Goal: Task Accomplishment & Management: Manage account settings

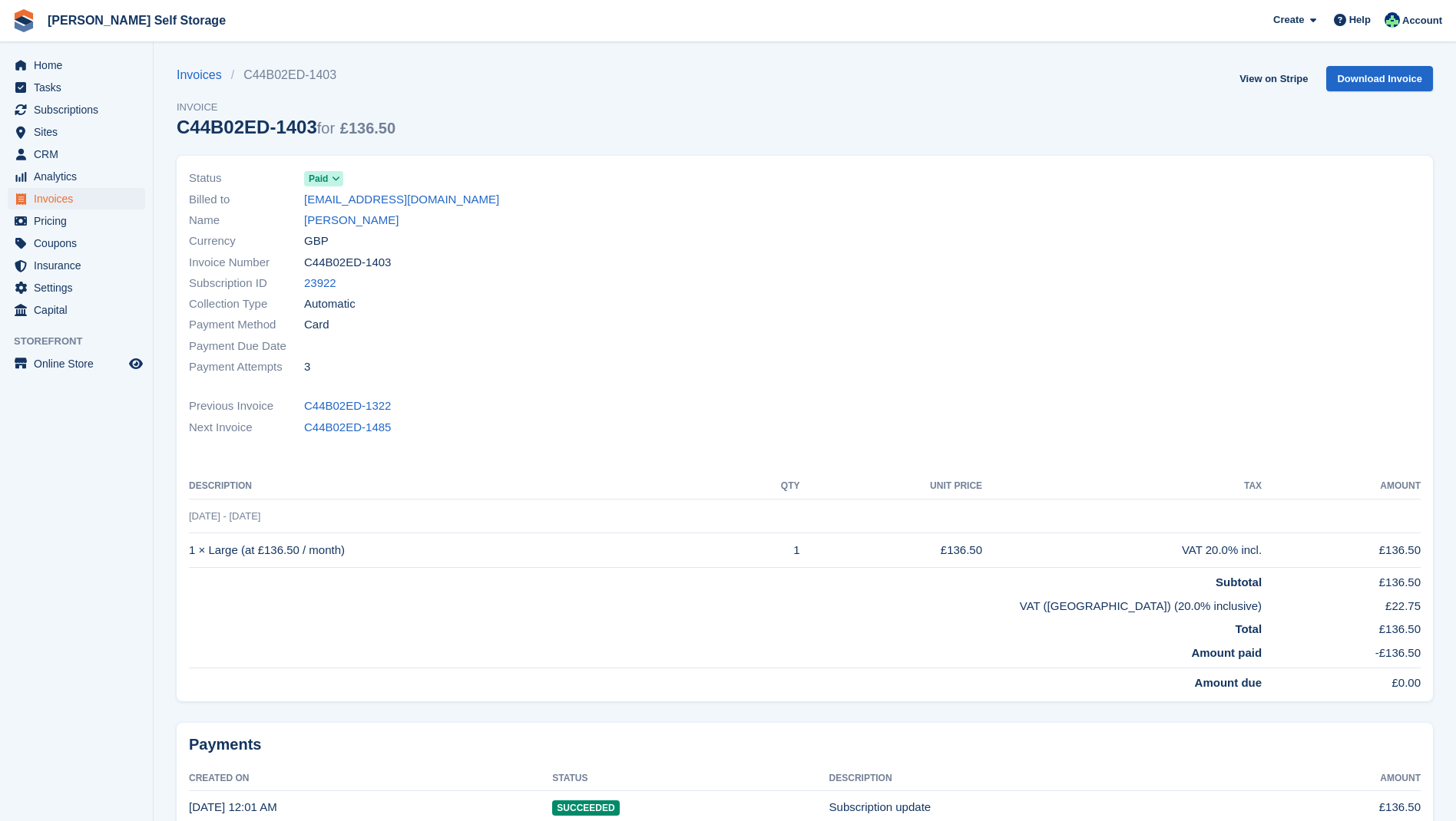
drag, startPoint x: 67, startPoint y: 200, endPoint x: 183, endPoint y: 200, distance: 116.0
click at [67, 200] on span "Invoices" at bounding box center [79, 199] width 92 height 21
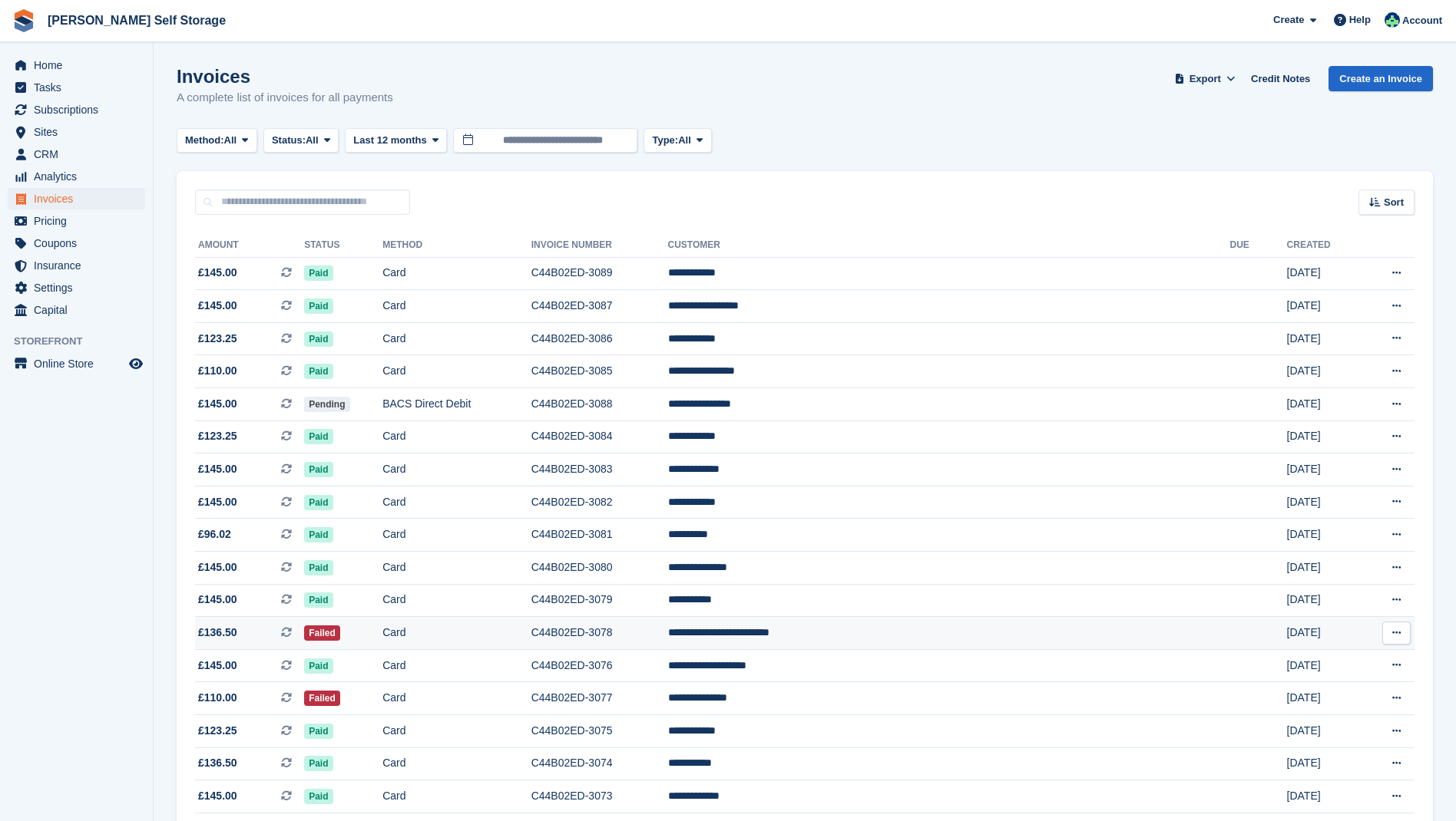
click at [382, 637] on td "Failed" at bounding box center [343, 633] width 78 height 33
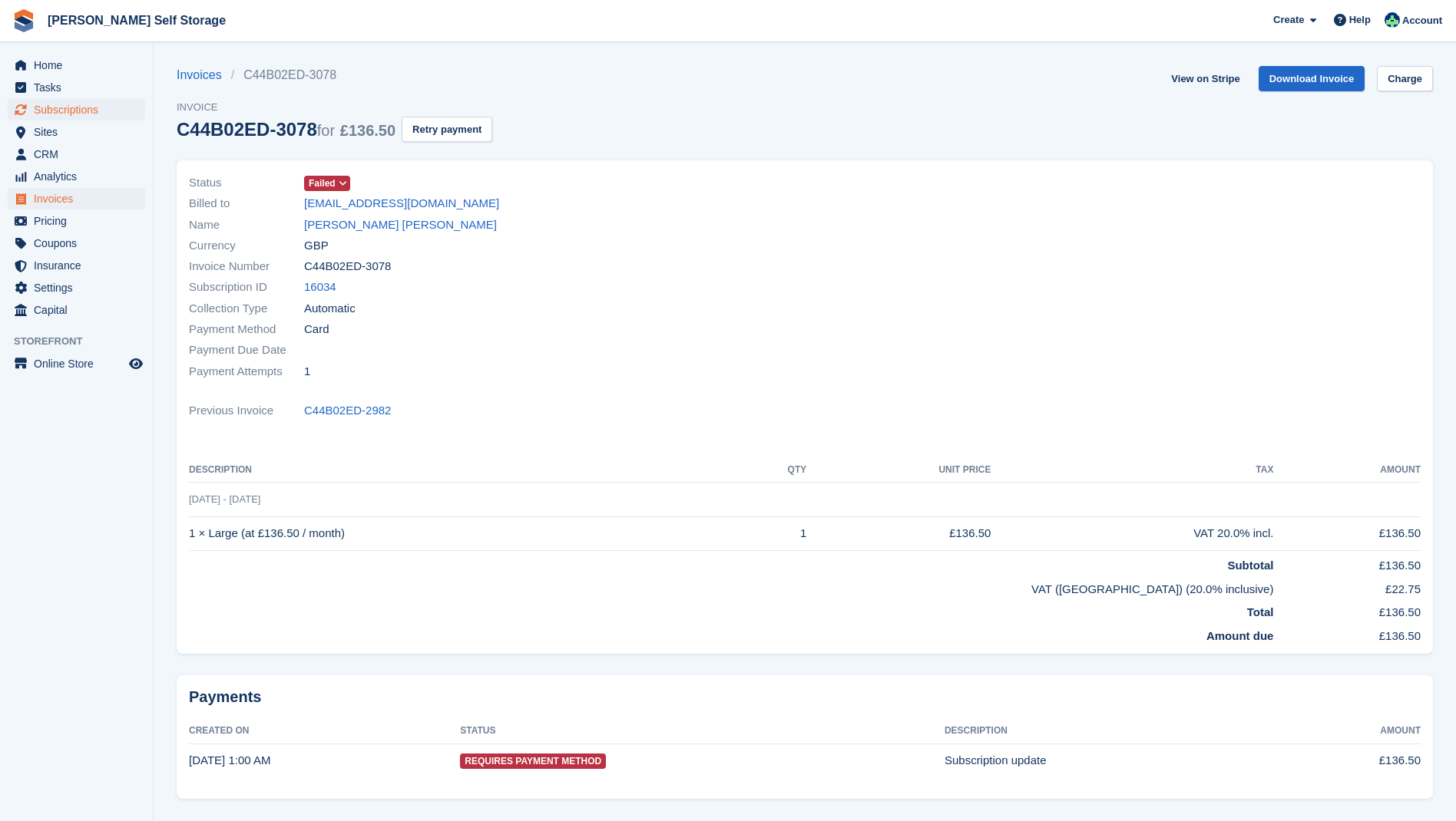
click at [57, 109] on span "Subscriptions" at bounding box center [79, 109] width 92 height 21
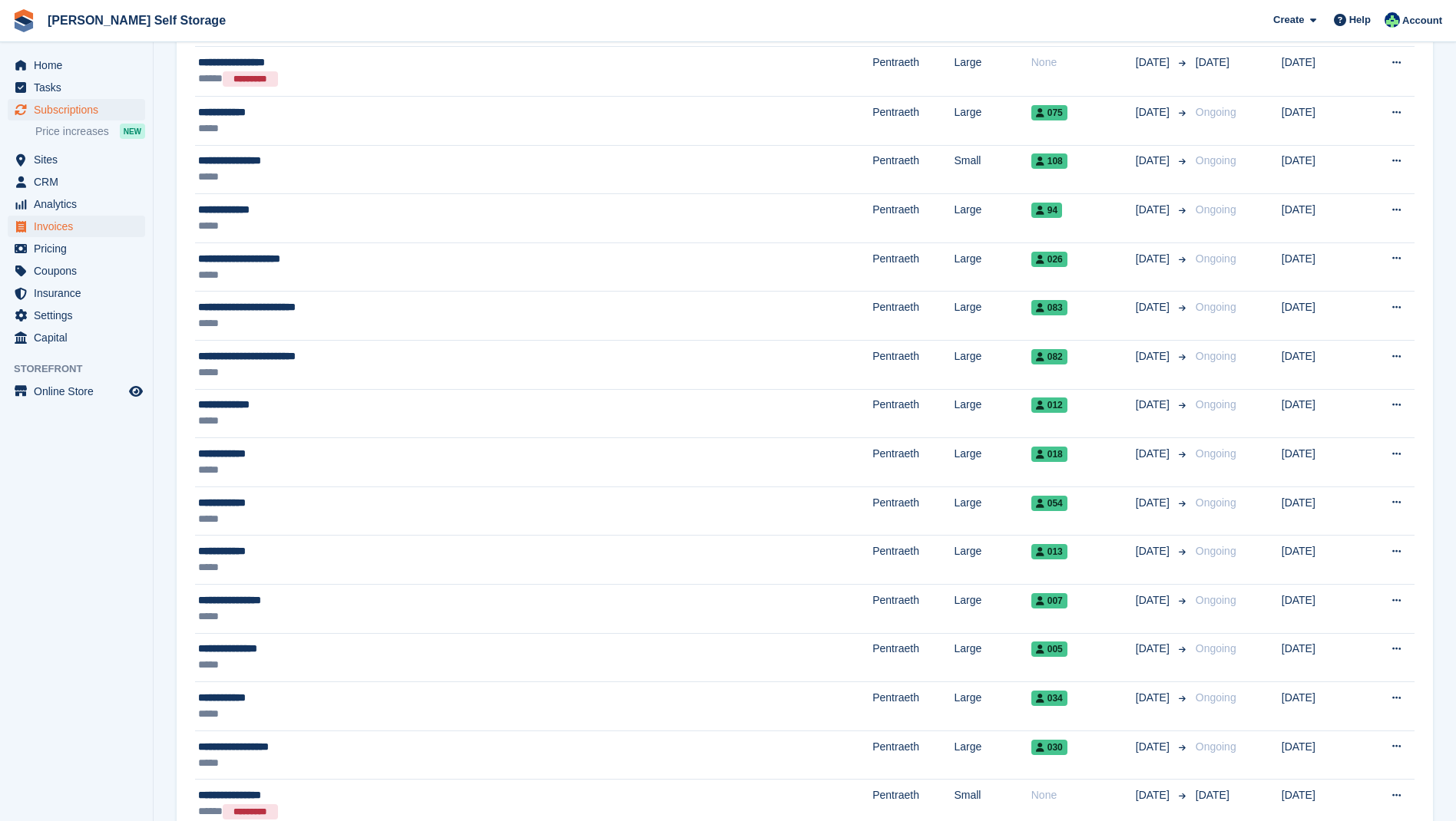
scroll to position [586, 0]
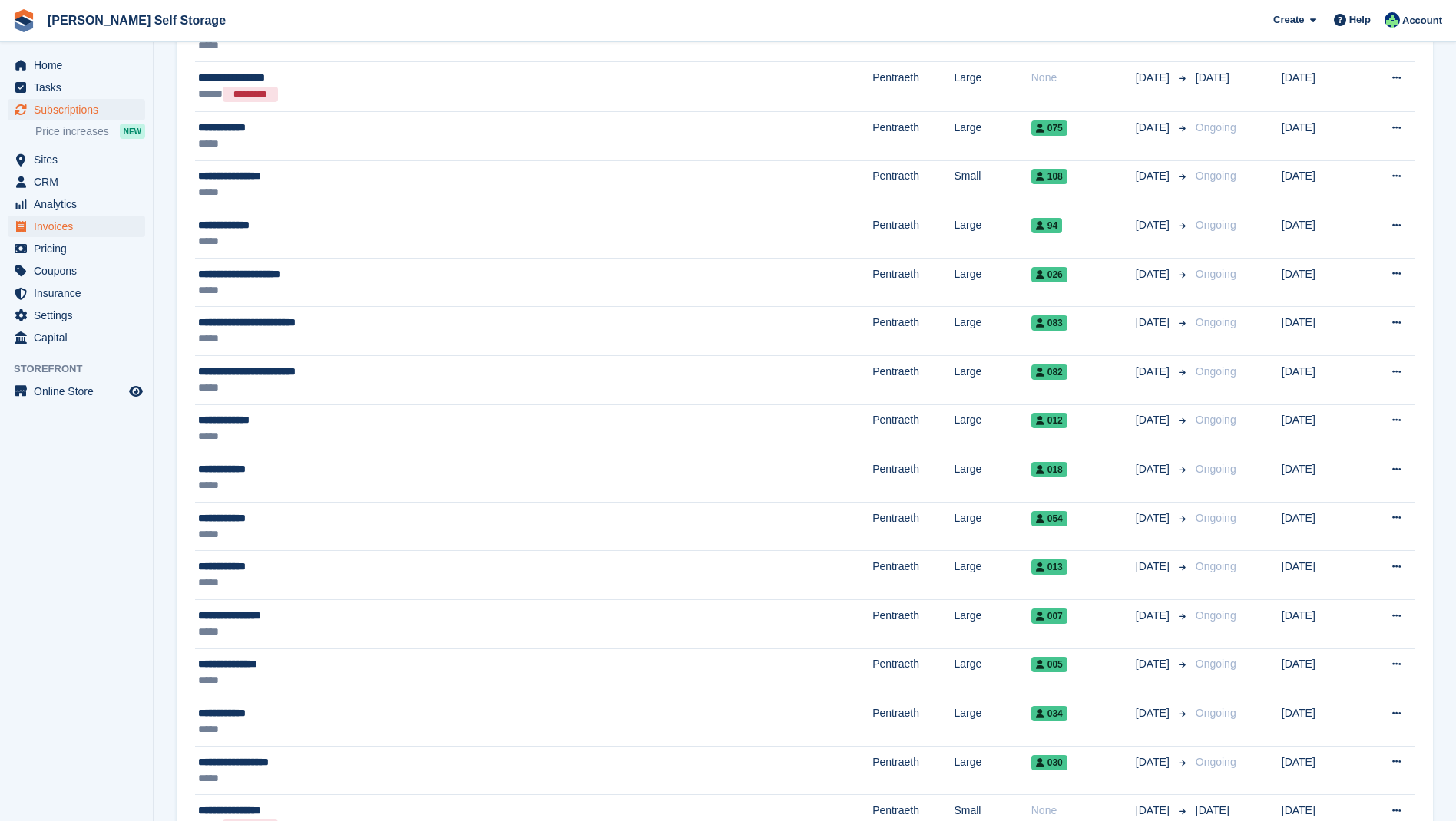
drag, startPoint x: 46, startPoint y: 225, endPoint x: 121, endPoint y: 232, distance: 75.3
click at [46, 225] on span "Invoices" at bounding box center [79, 226] width 92 height 21
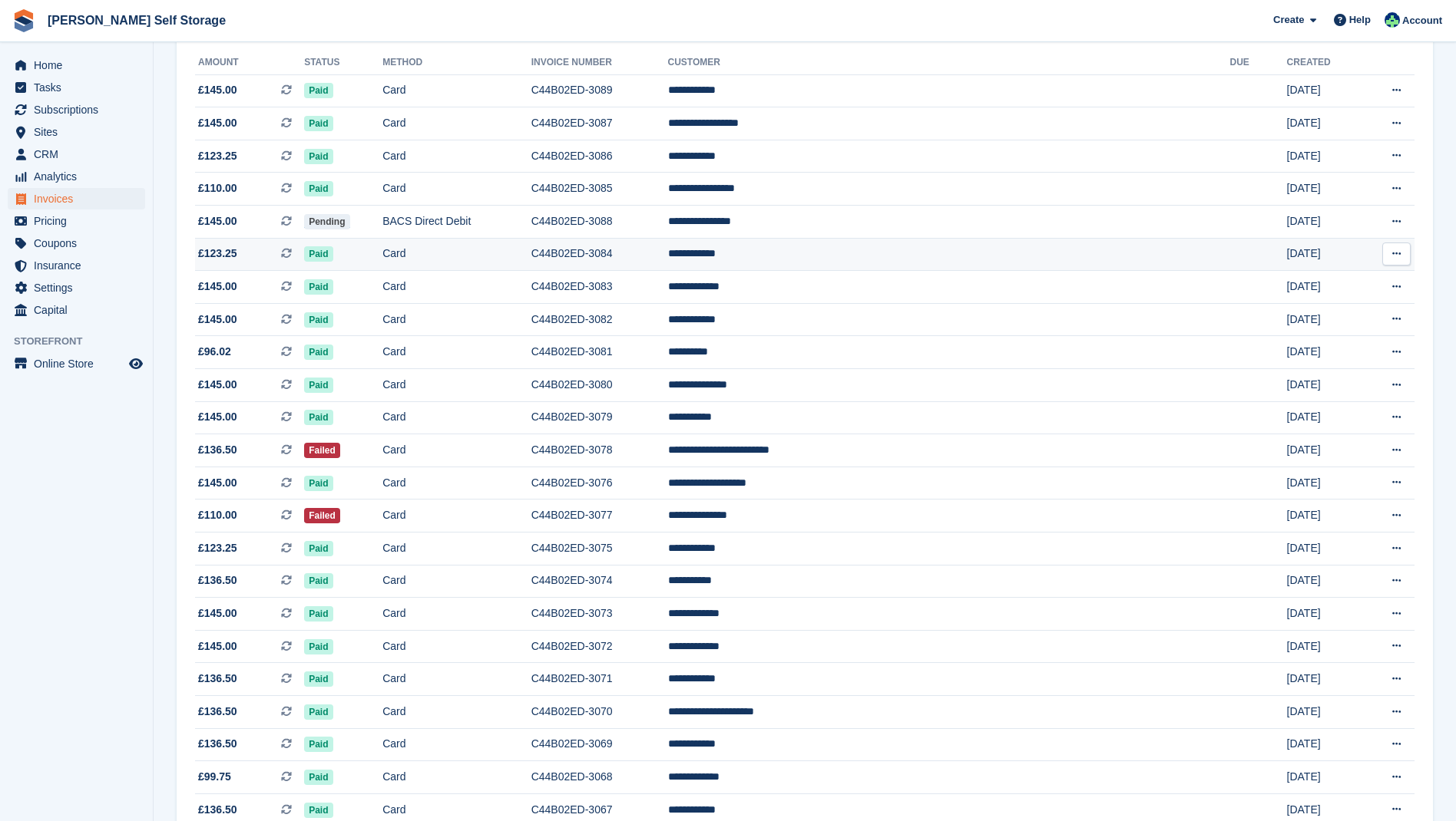
scroll to position [186, 0]
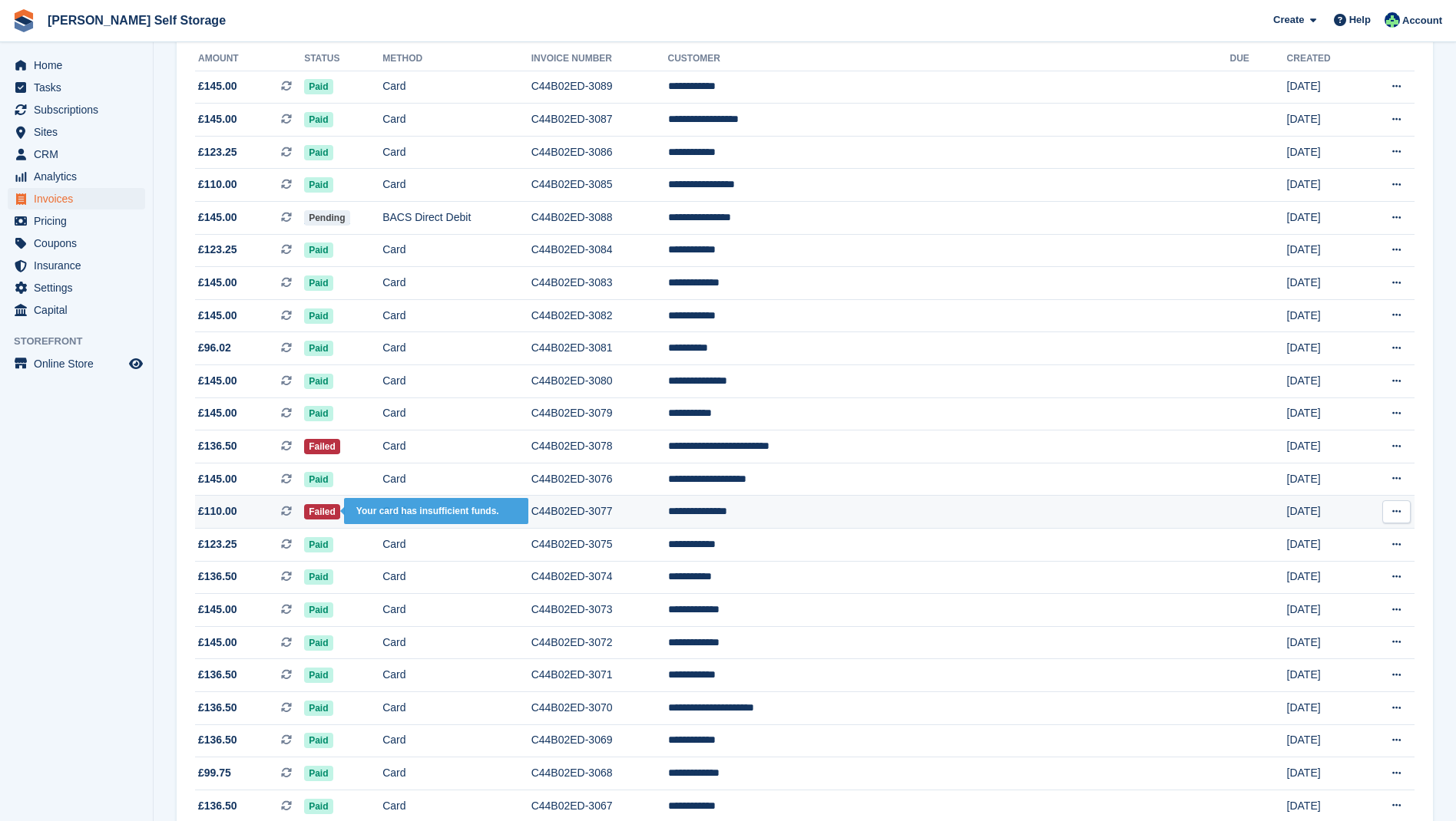
click at [340, 519] on span "Failed" at bounding box center [322, 511] width 36 height 16
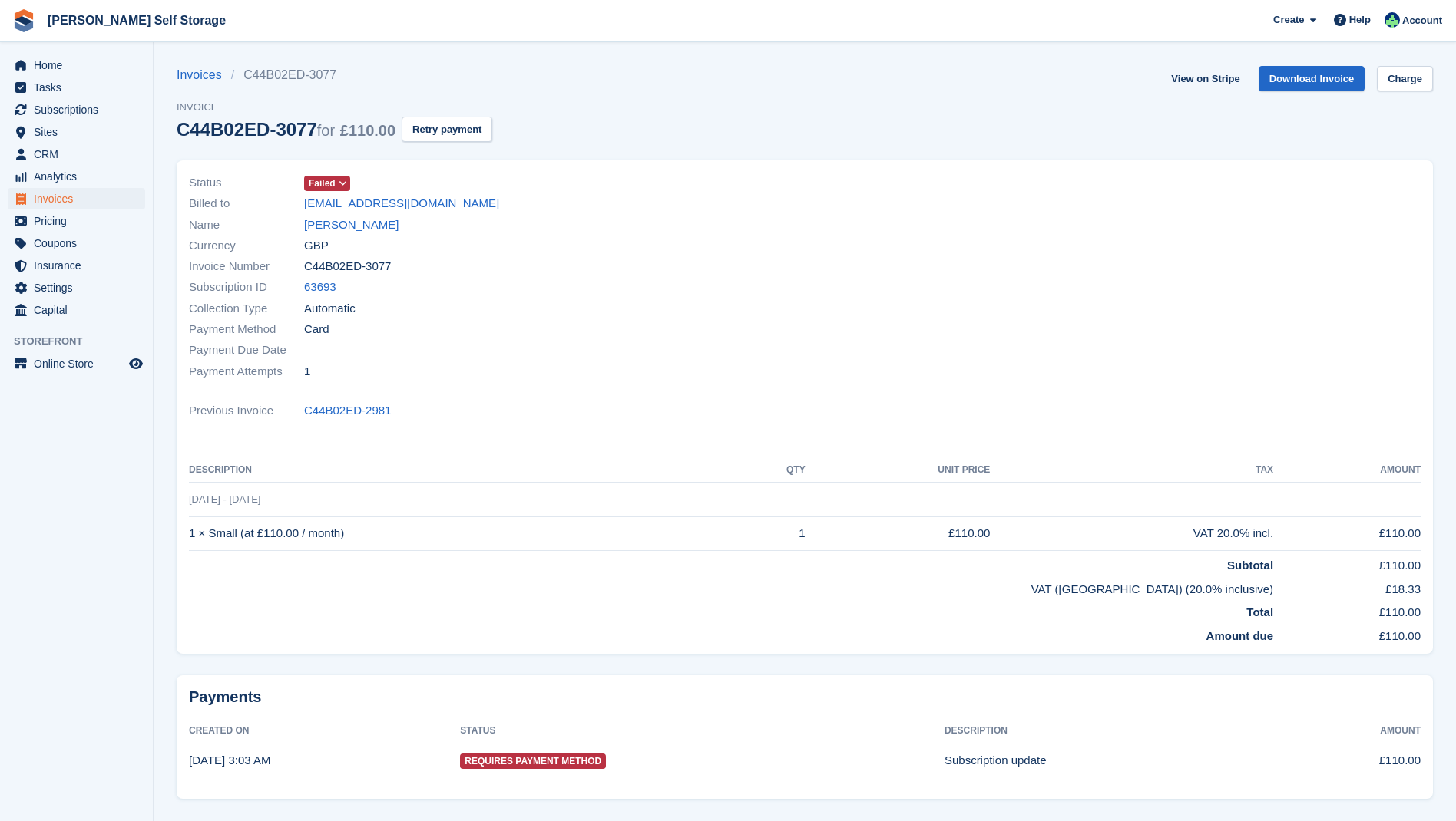
drag, startPoint x: 56, startPoint y: 197, endPoint x: 96, endPoint y: 199, distance: 40.0
click at [57, 197] on span "Invoices" at bounding box center [79, 199] width 92 height 21
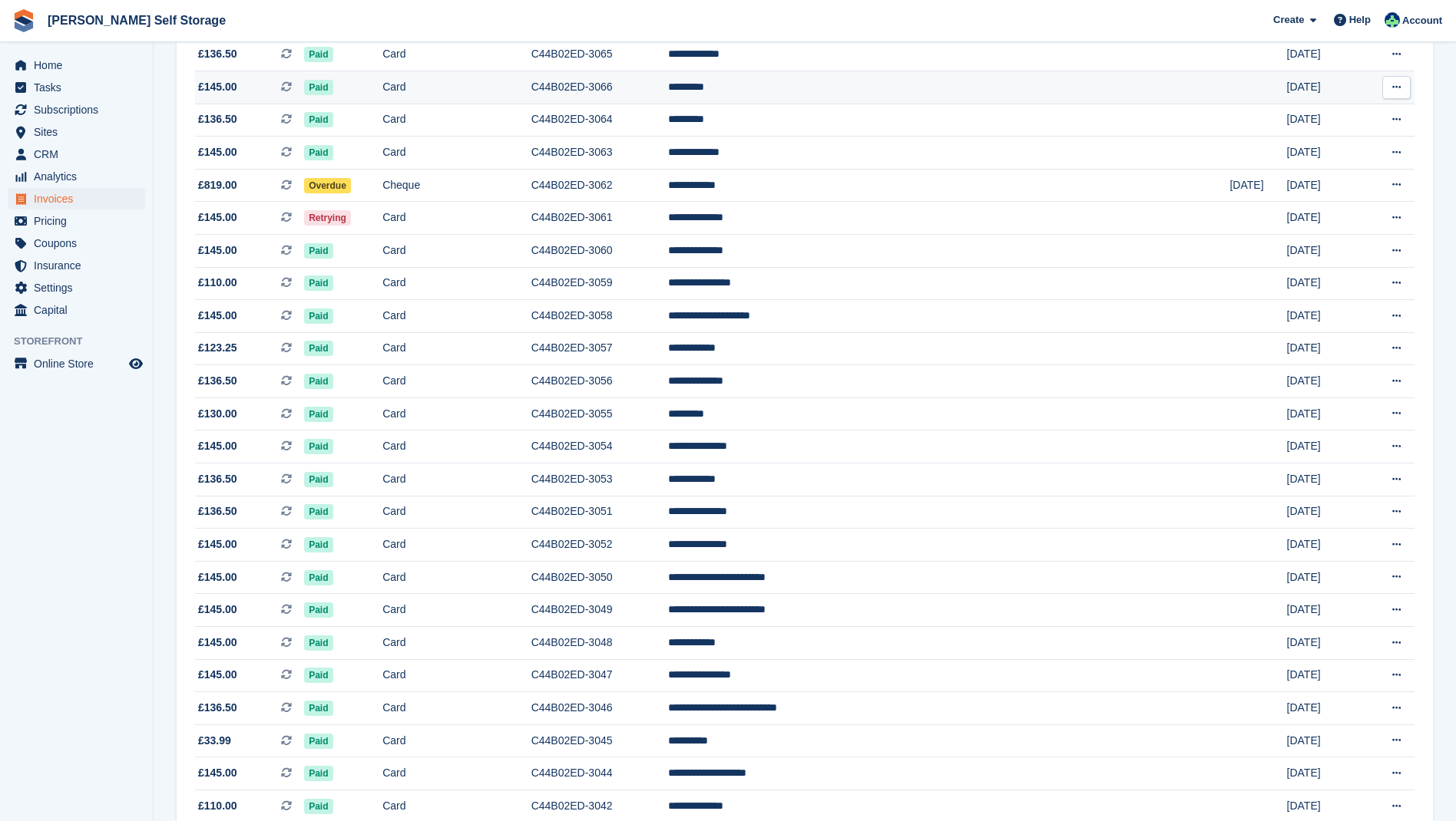
scroll to position [975, 0]
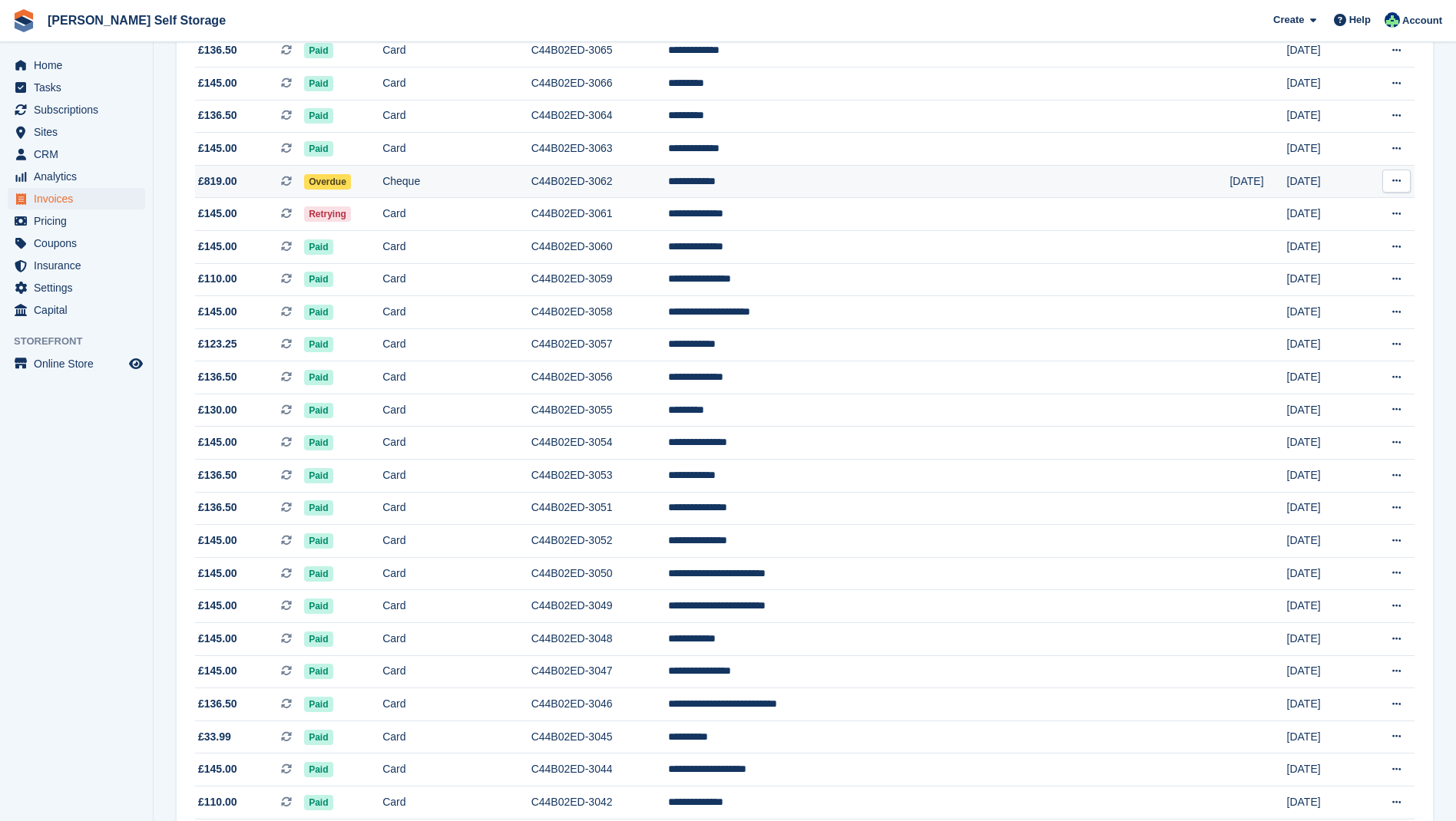
click at [351, 190] on span "Overdue" at bounding box center [327, 181] width 47 height 16
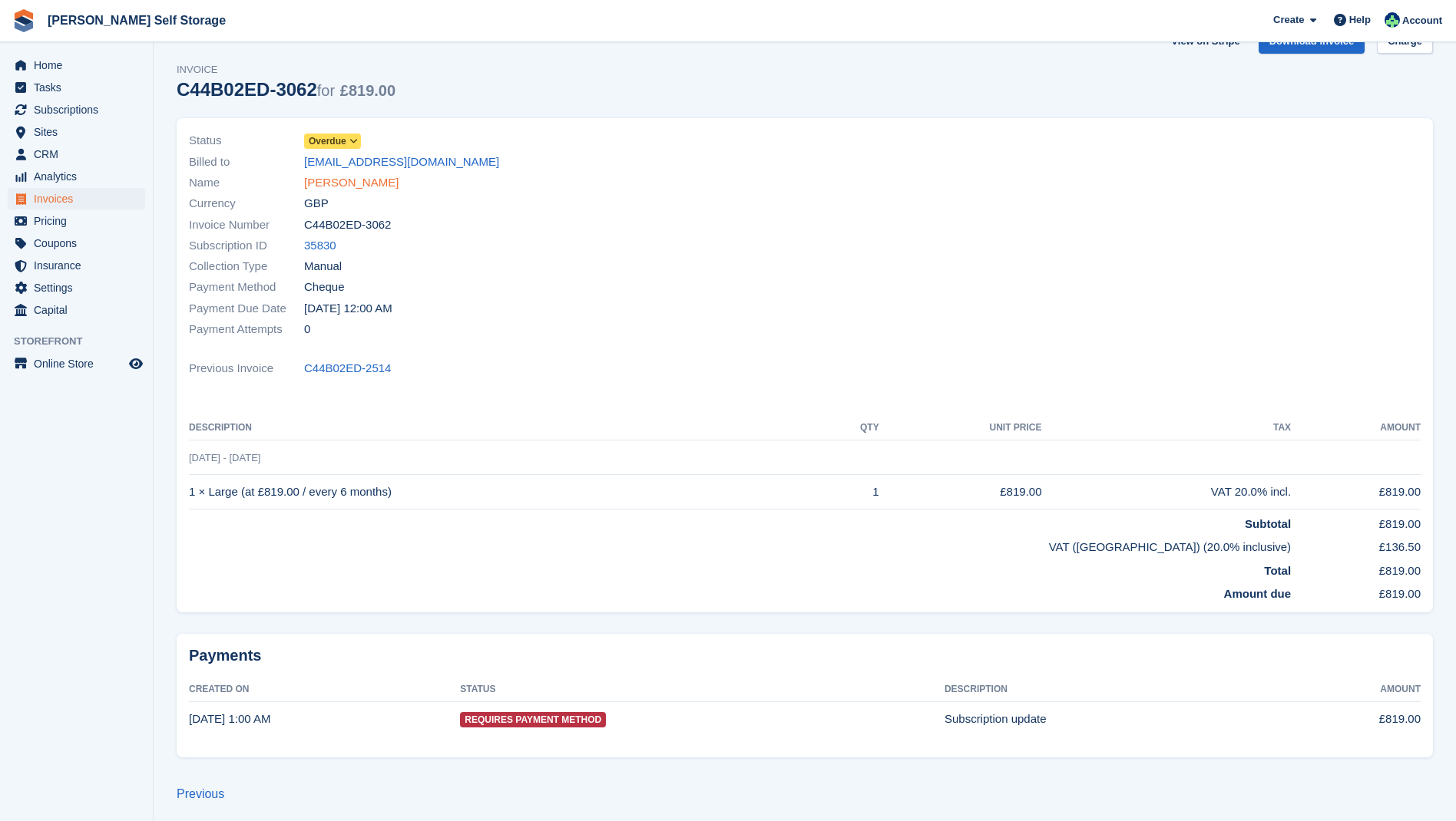
scroll to position [37, 0]
click at [324, 183] on link "David Zoller" at bounding box center [351, 184] width 95 height 18
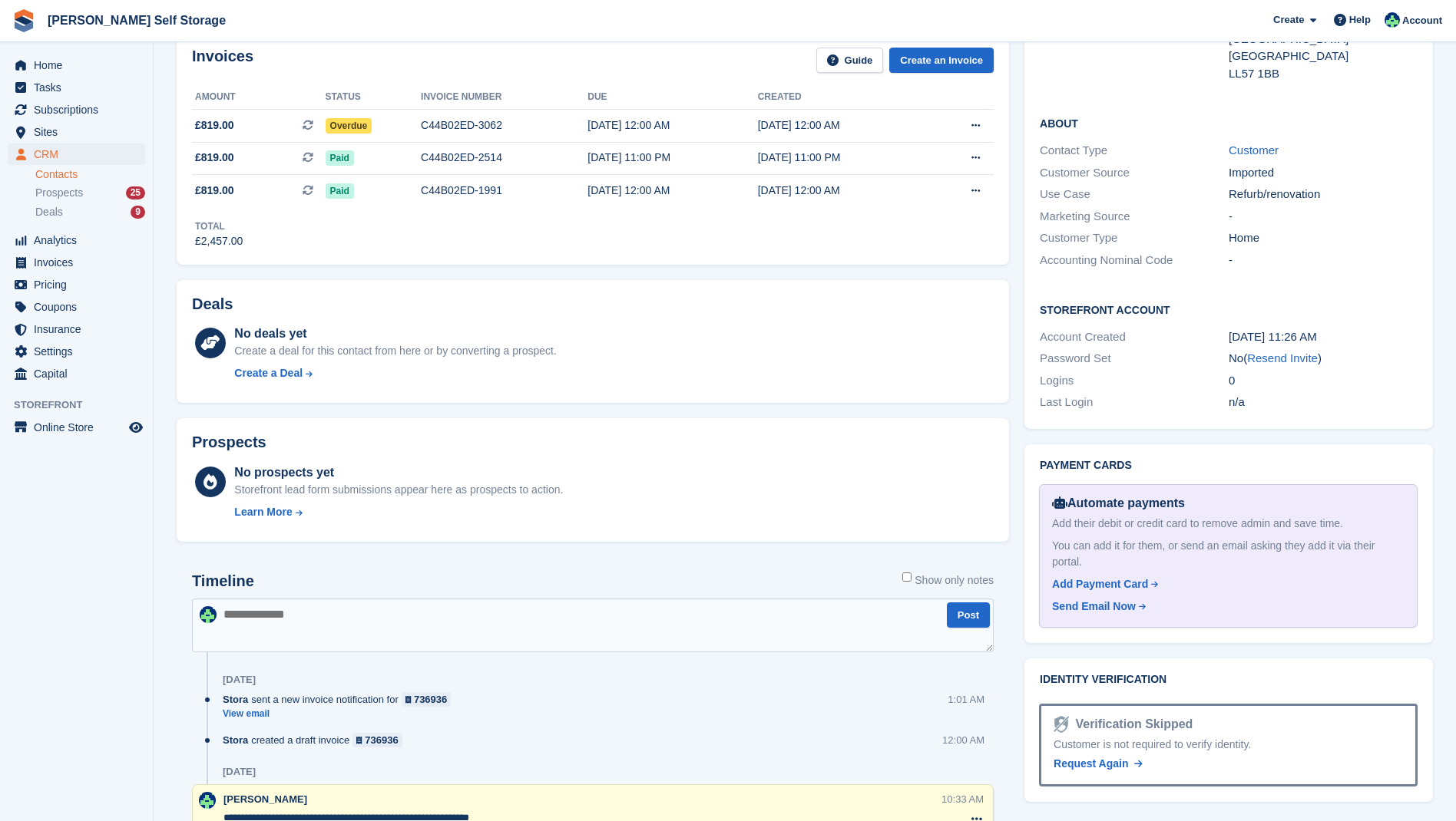
scroll to position [260, 0]
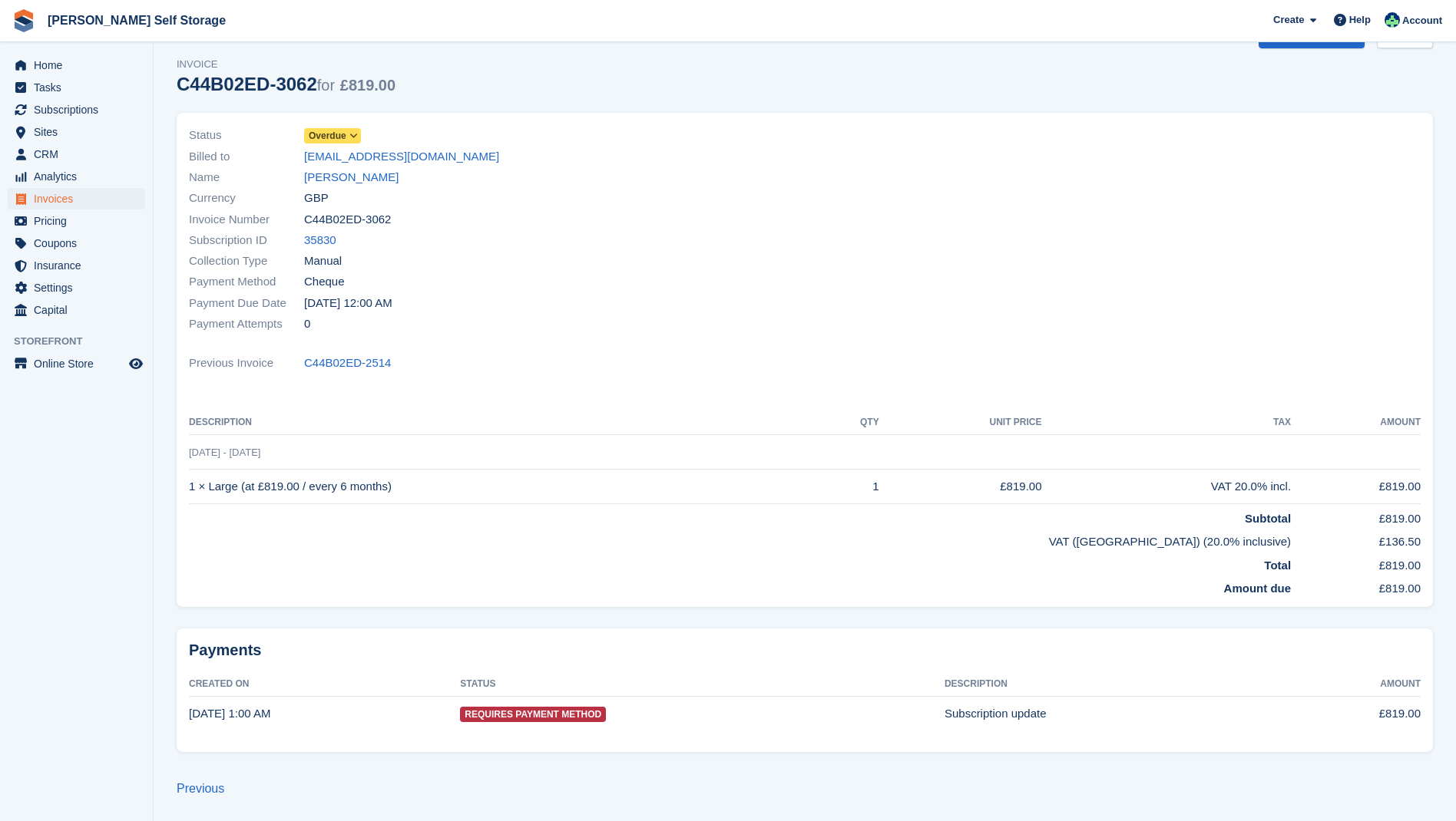
scroll to position [37, 0]
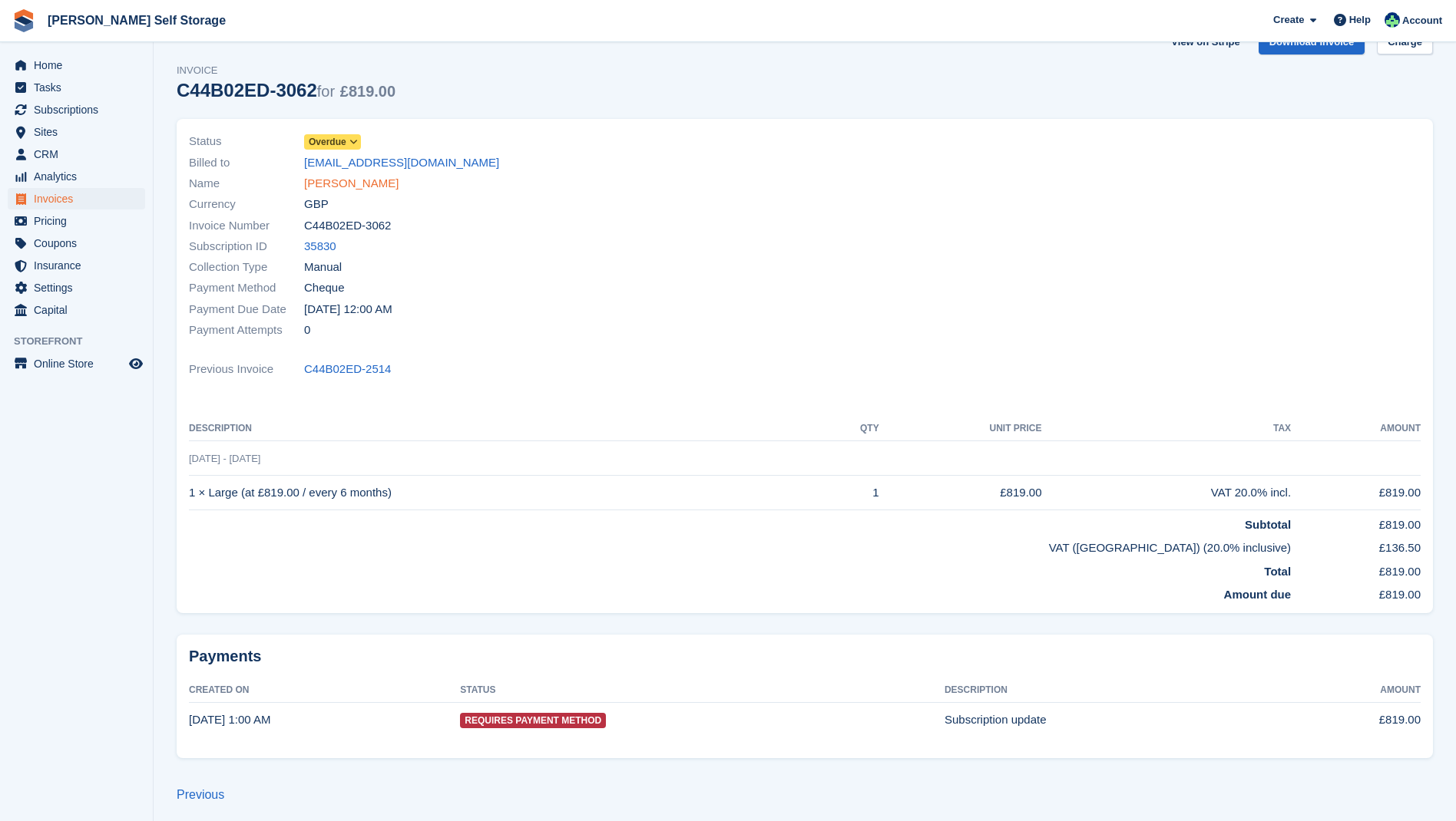
click at [330, 184] on link "David Zoller" at bounding box center [351, 184] width 95 height 18
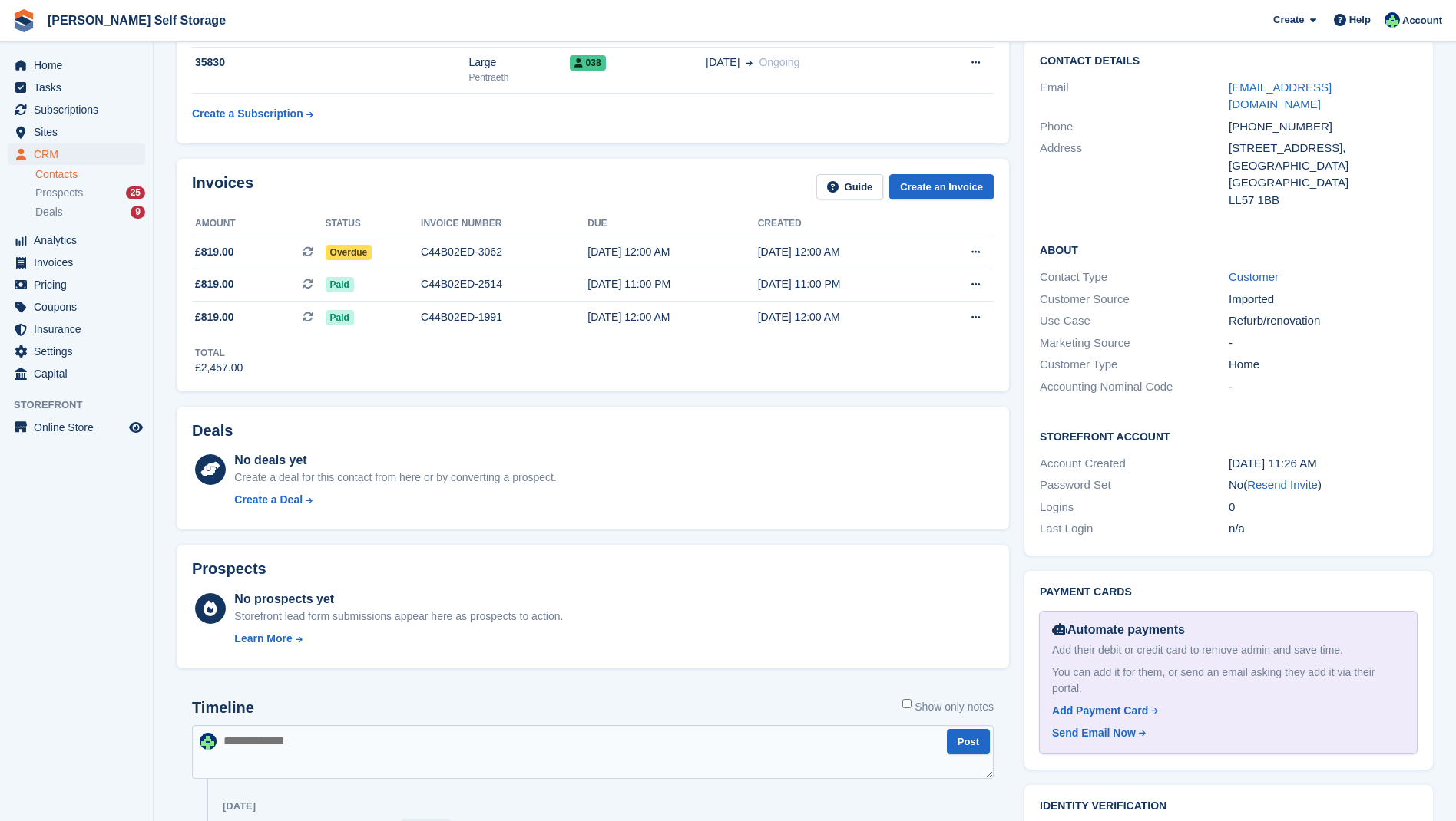
scroll to position [135, 0]
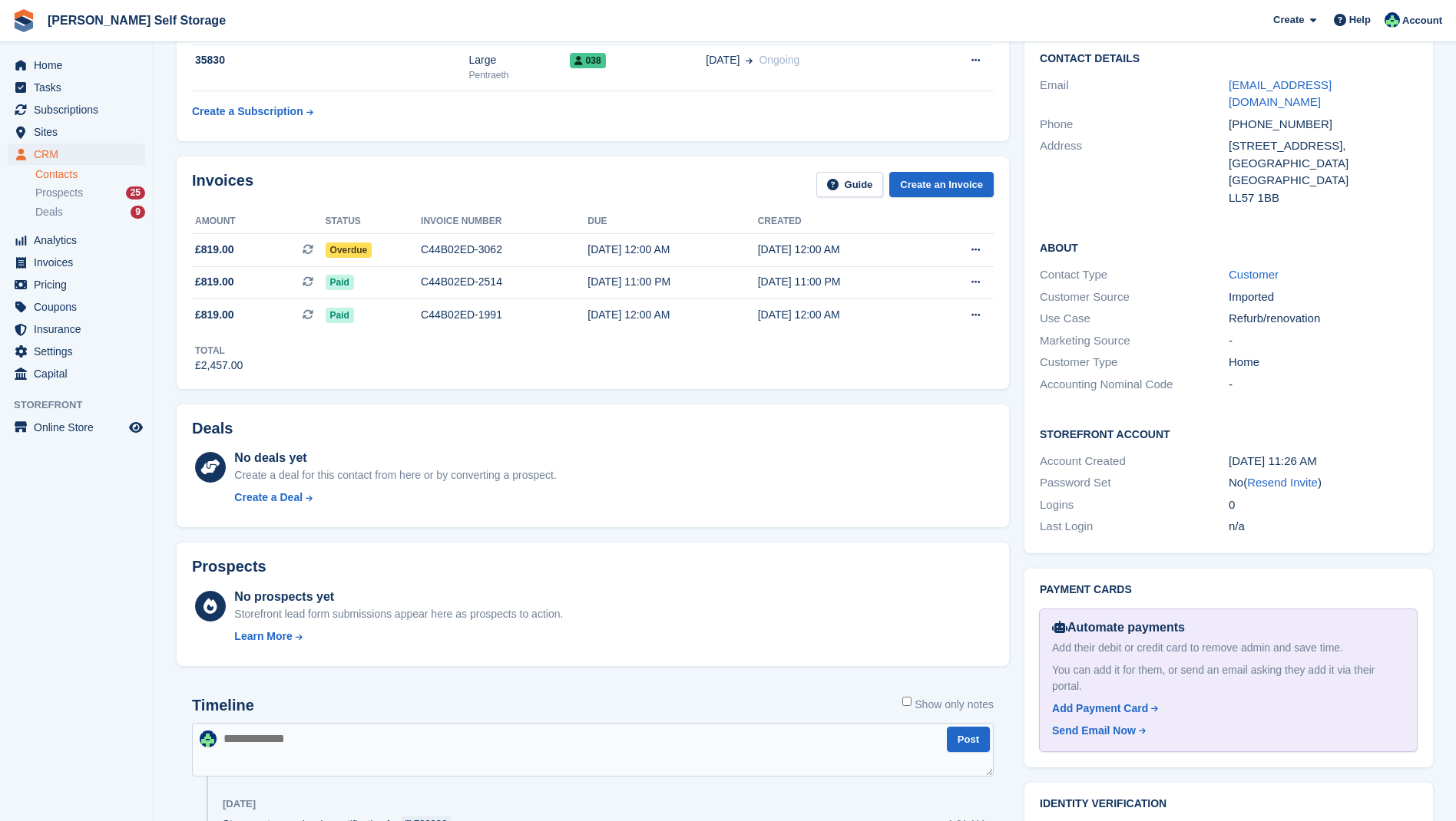
click at [260, 734] on textarea at bounding box center [592, 750] width 802 height 54
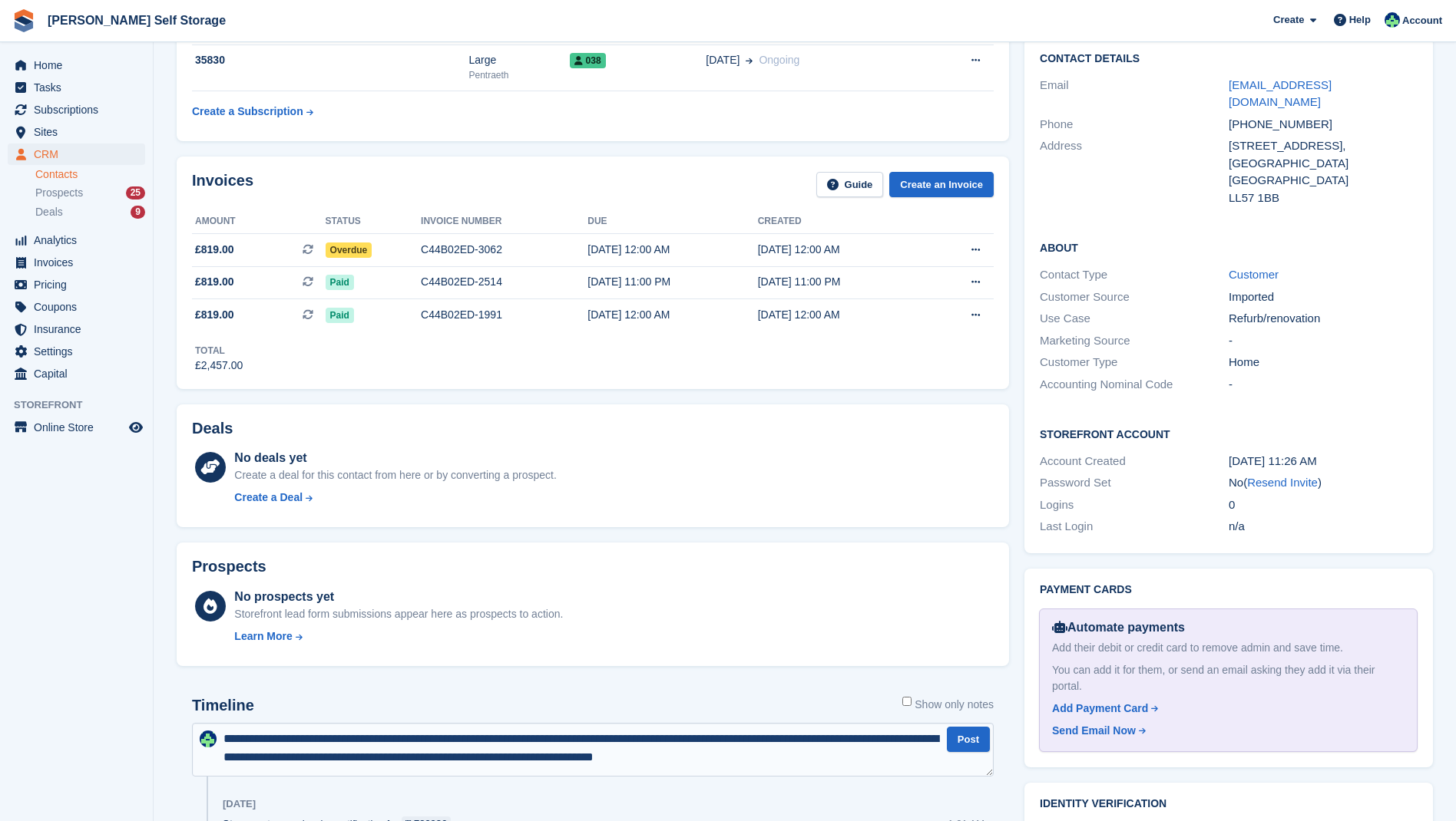
click at [305, 759] on textarea "**********" at bounding box center [592, 750] width 802 height 54
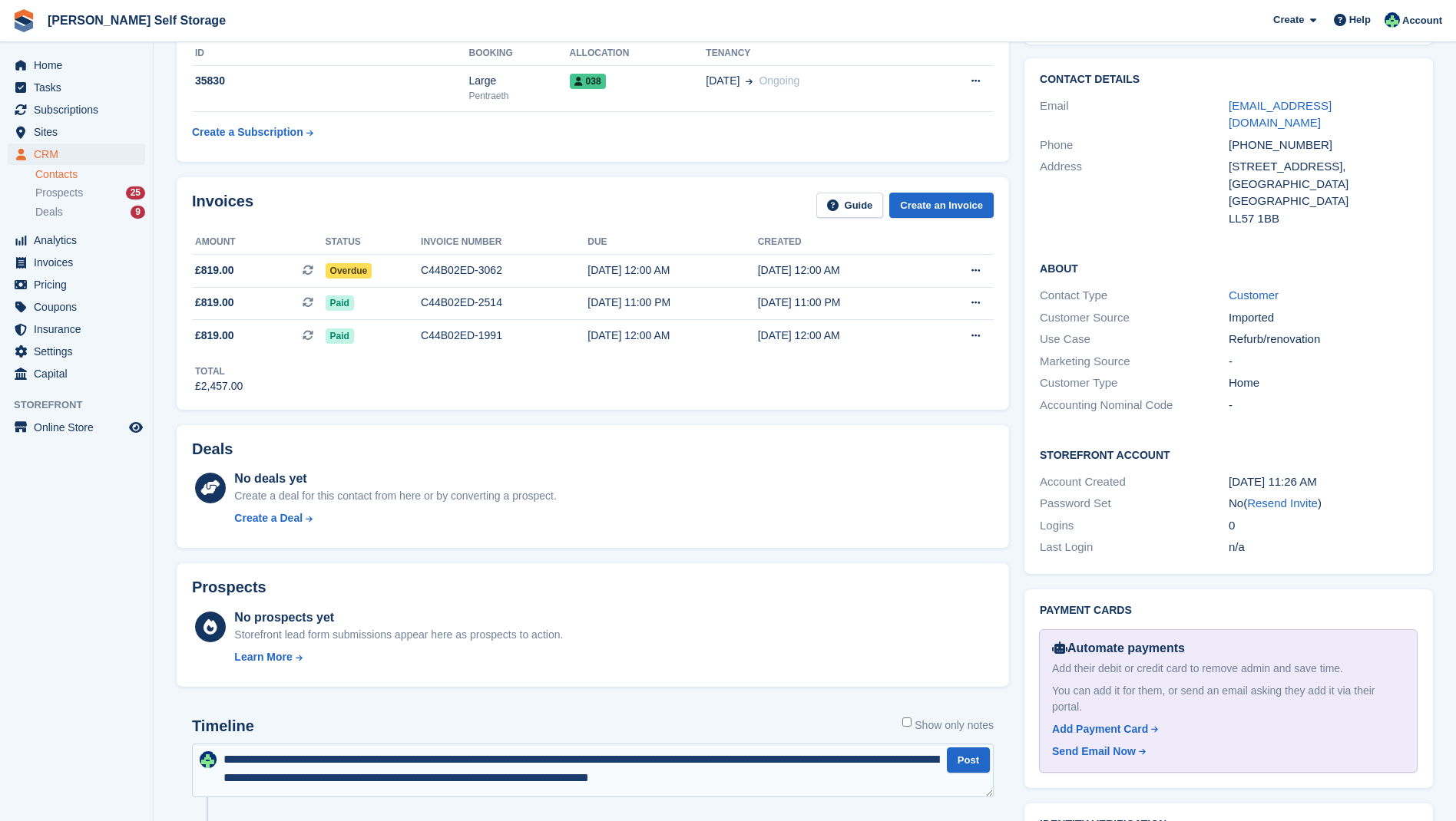
scroll to position [91, 0]
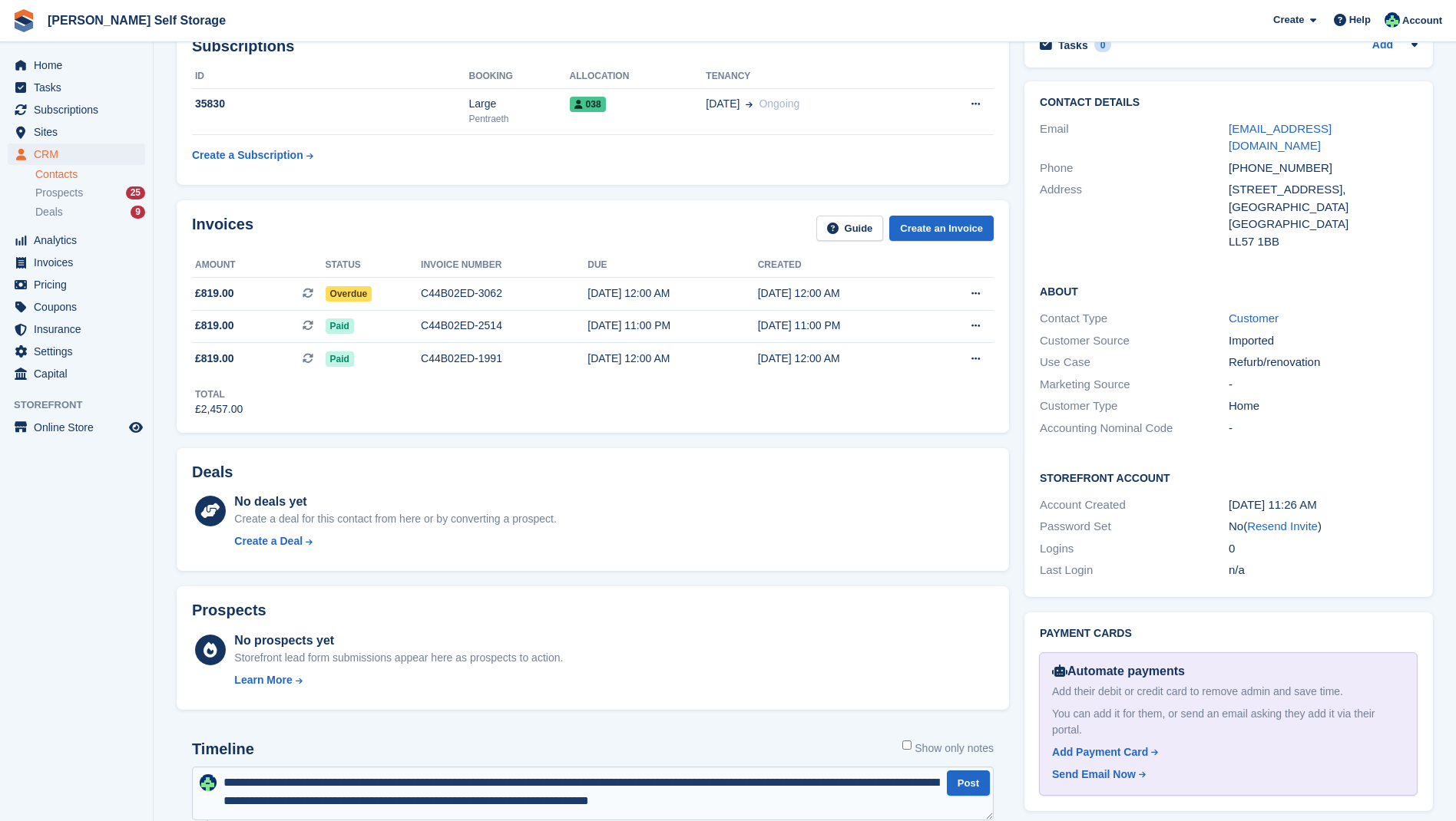
click at [791, 804] on textarea "**********" at bounding box center [592, 794] width 802 height 54
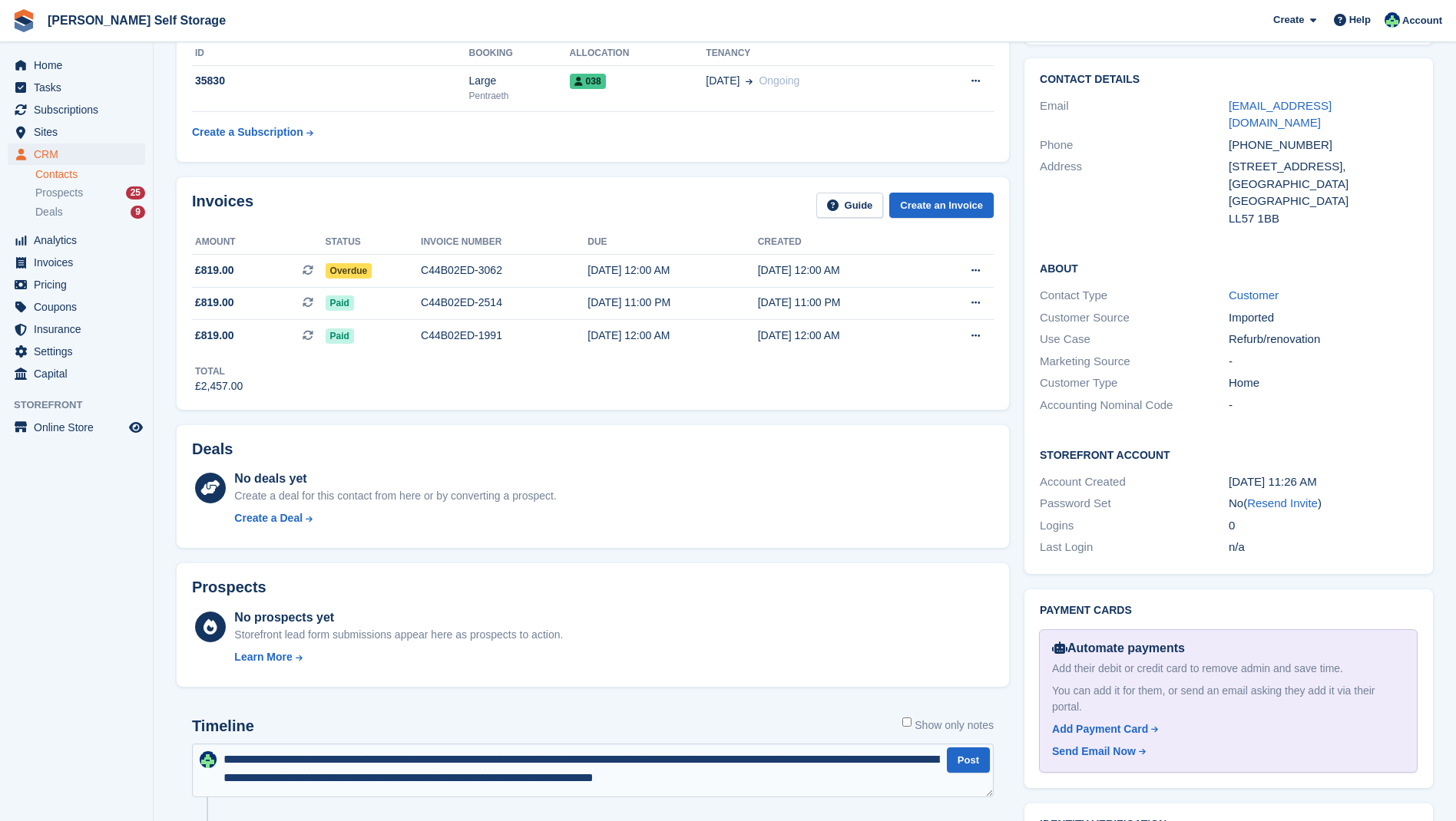
scroll to position [85, 0]
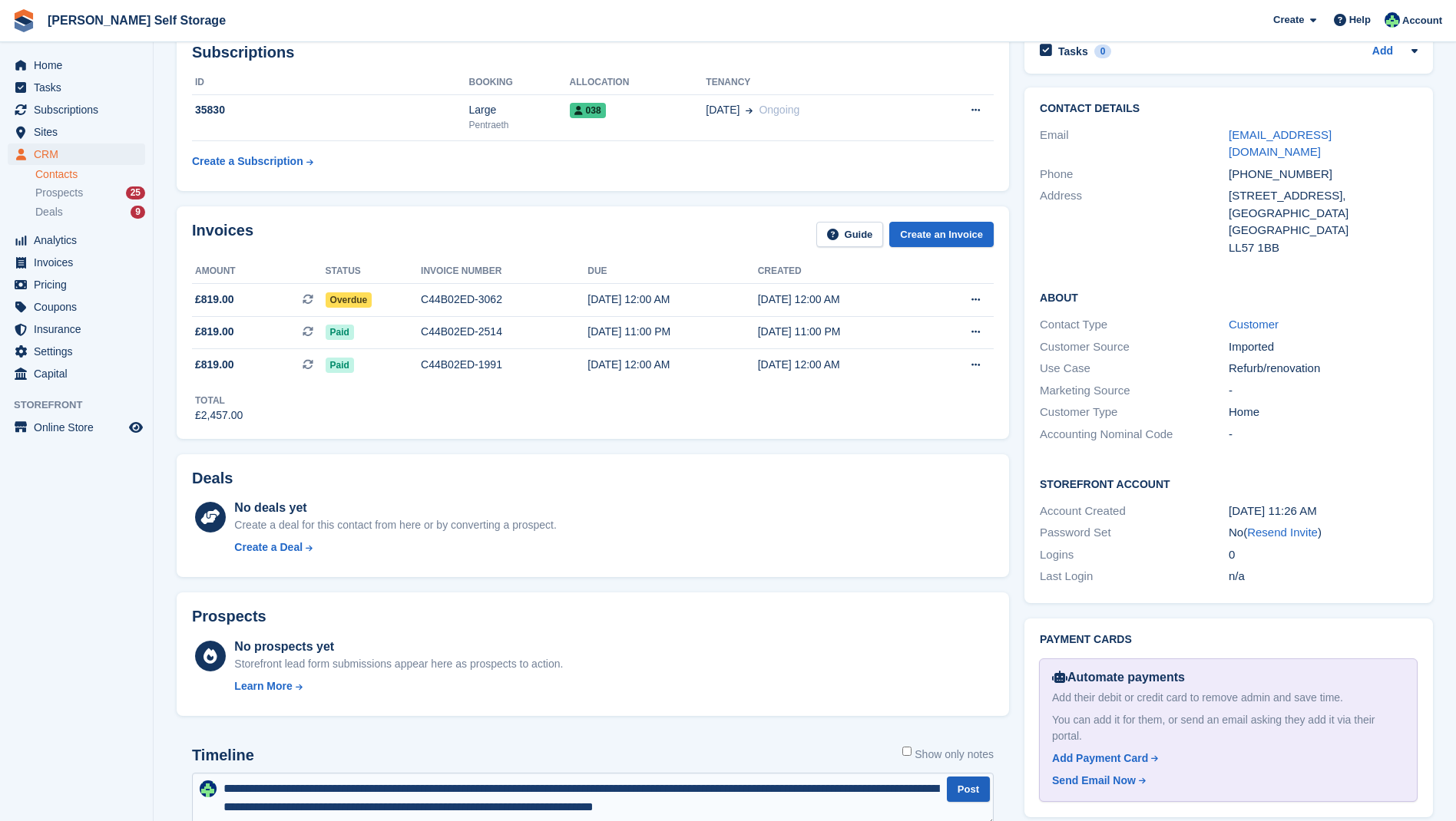
type textarea "**********"
click at [977, 784] on button "Post" at bounding box center [968, 789] width 43 height 25
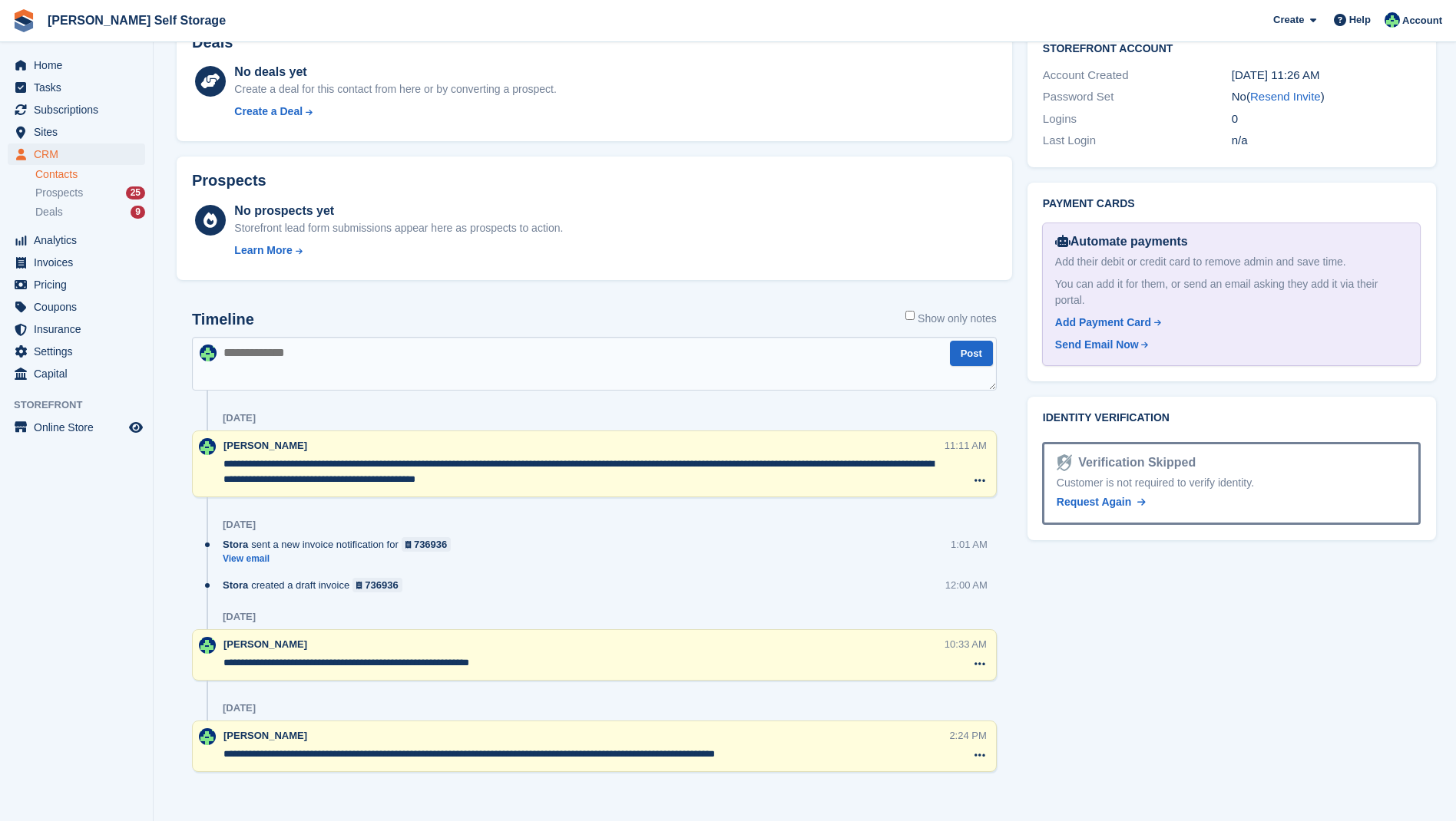
scroll to position [525, 0]
